Goal: Book appointment/travel/reservation

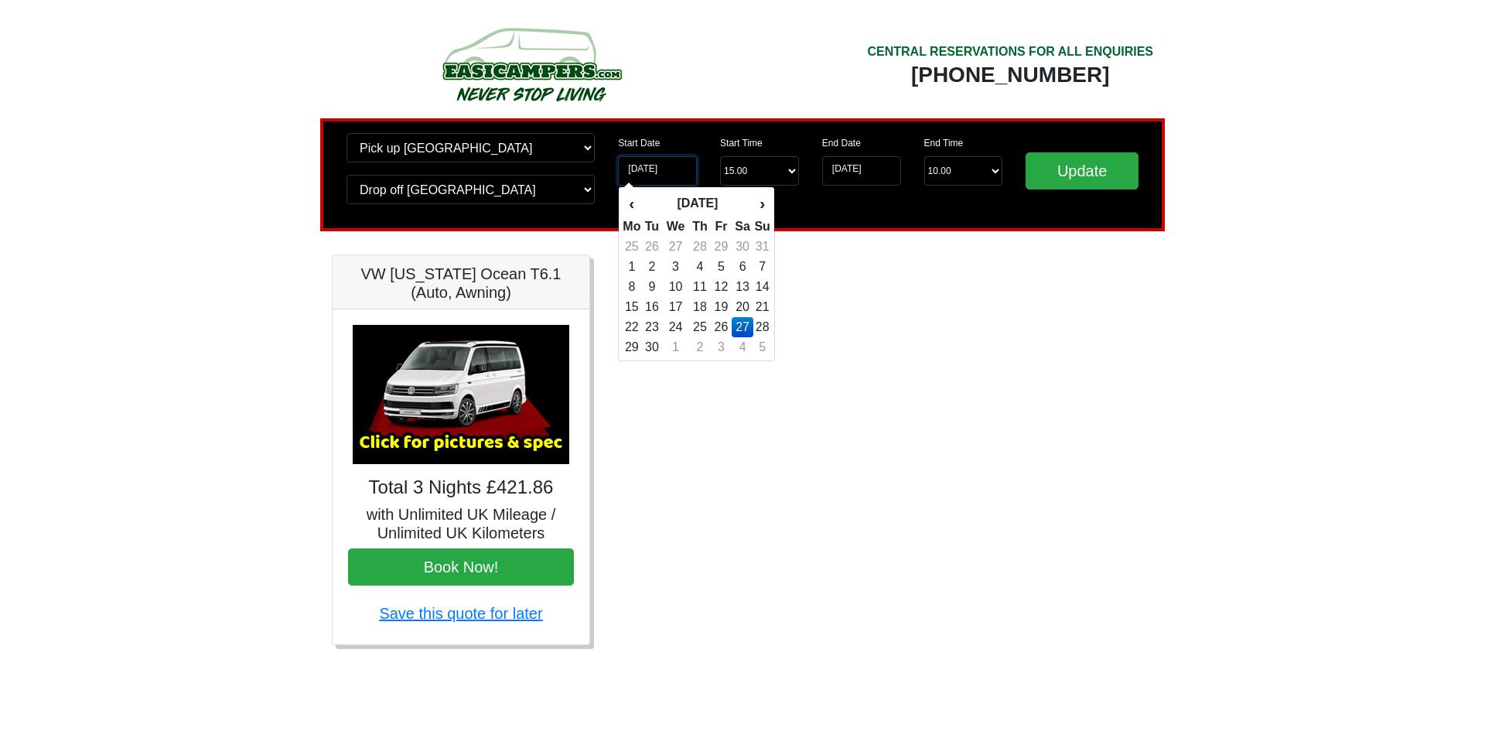
click at [653, 179] on input "[DATE]" at bounding box center [657, 170] width 79 height 29
click at [725, 332] on td "26" at bounding box center [721, 327] width 21 height 20
type input "[DATE]"
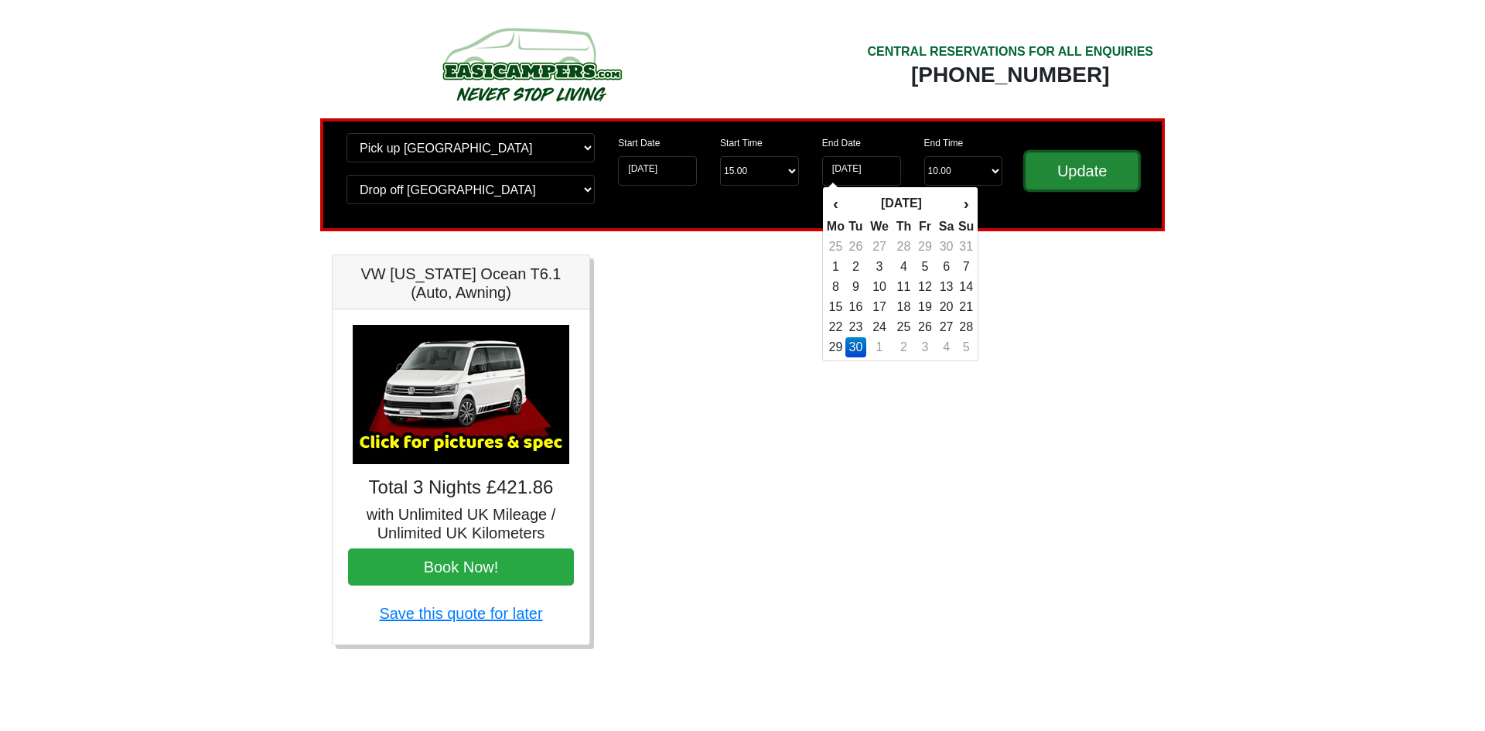
click at [1076, 182] on input "Update" at bounding box center [1081, 170] width 113 height 37
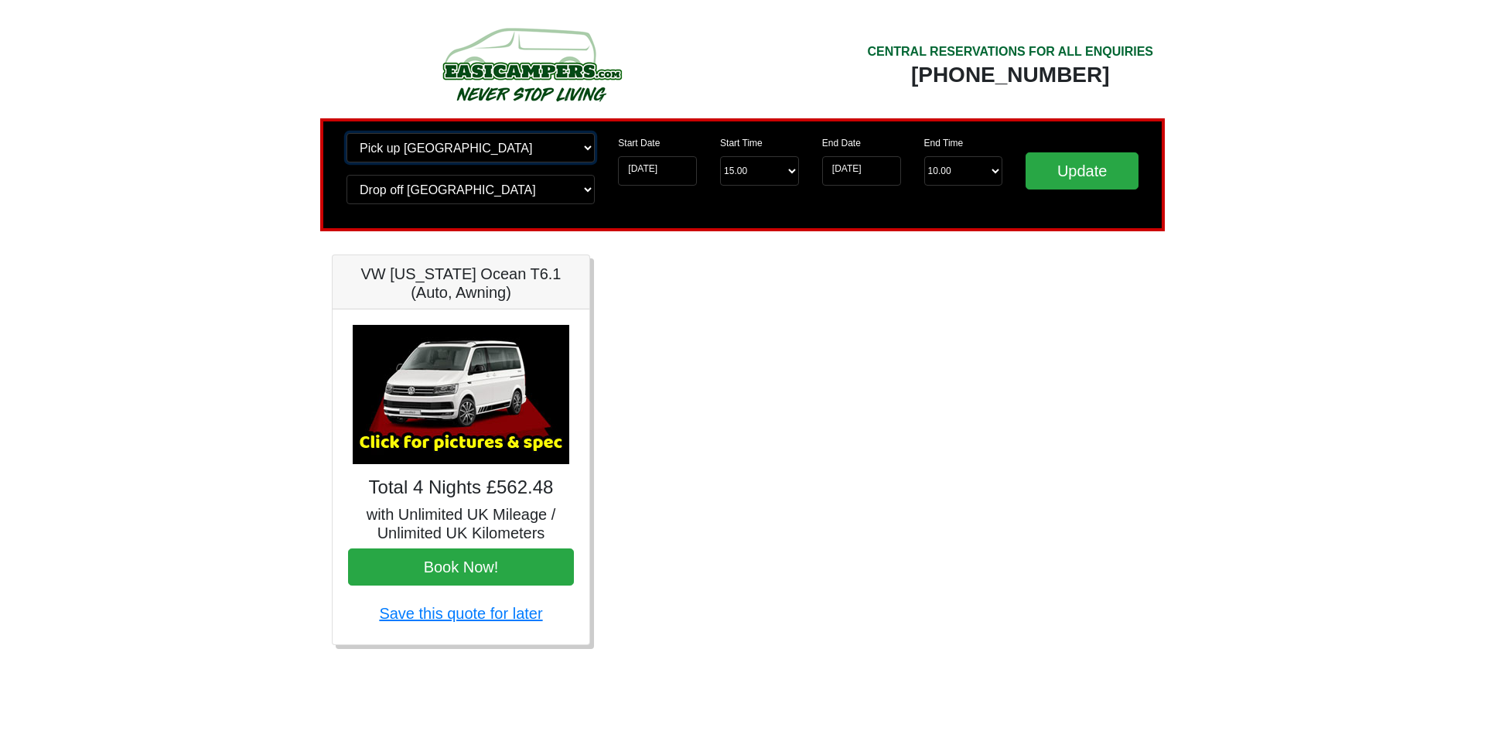
click at [459, 149] on select "Change pick up location? Pick up Edinburgh Birmingham Airport Blackburn Lancash…" at bounding box center [470, 147] width 248 height 29
select select "GLA"
click at [346, 133] on select "Change pick up location? Pick up Edinburgh Birmingham Airport Blackburn Lancash…" at bounding box center [470, 147] width 248 height 29
click at [439, 184] on select "Change drop off location? Drop off Edinburgh Birmingham Airport Blackburn Lanca…" at bounding box center [470, 189] width 248 height 29
select select "GLA"
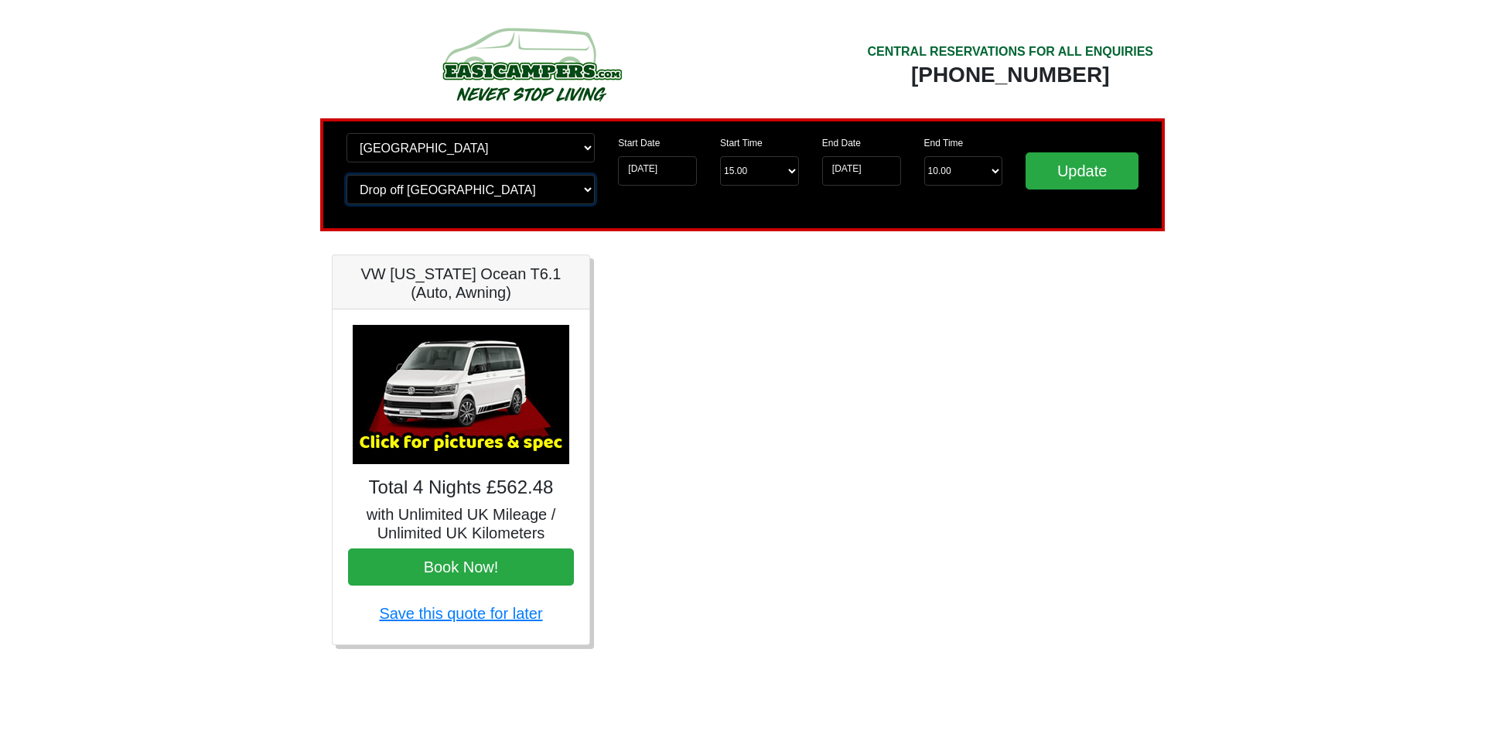
click at [346, 175] on select "Change drop off location? Drop off Edinburgh Birmingham Airport Blackburn Lanca…" at bounding box center [470, 189] width 248 height 29
click at [1083, 179] on input "Update" at bounding box center [1081, 170] width 113 height 37
